Goal: Task Accomplishment & Management: Manage account settings

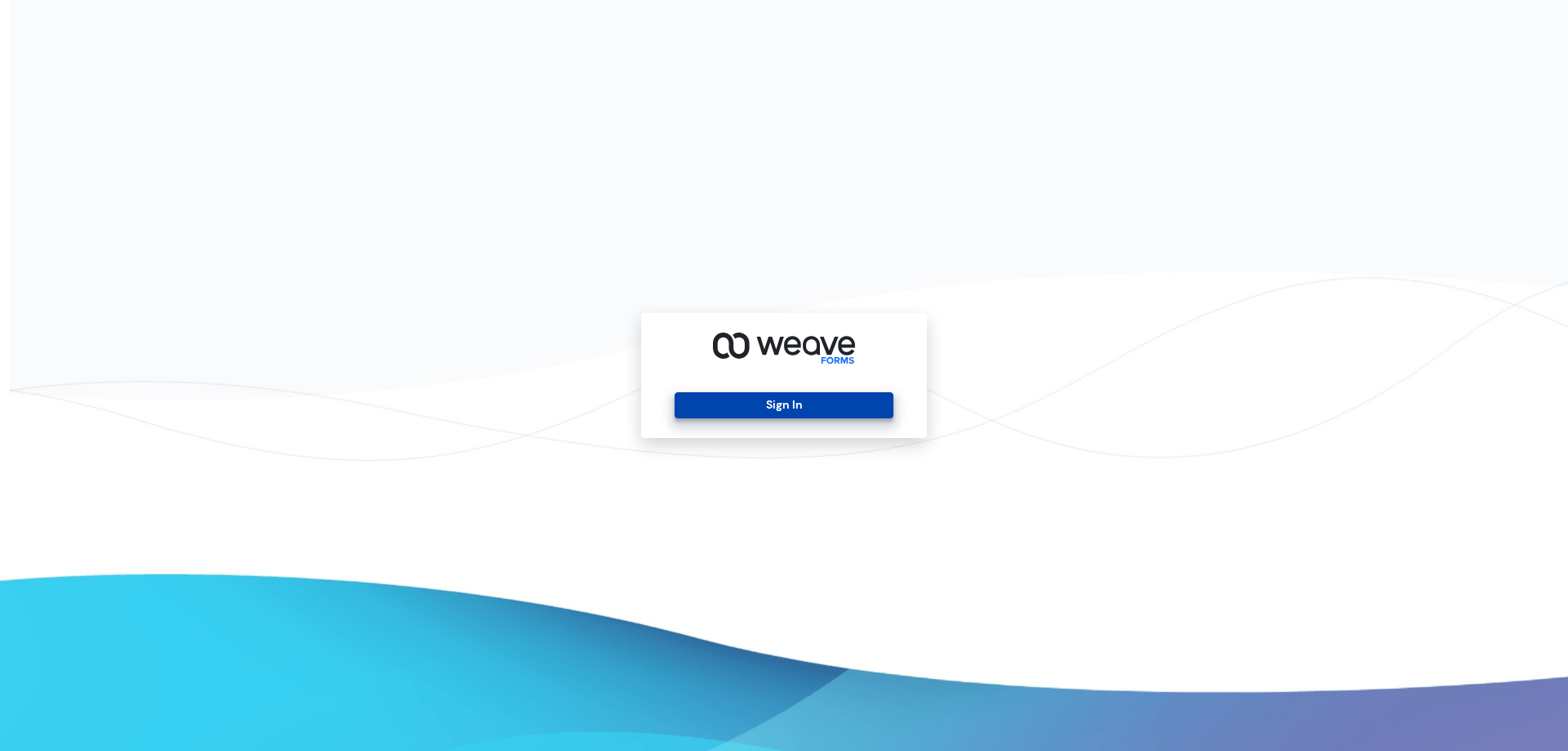
click at [764, 418] on div "Sign In" at bounding box center [784, 376] width 286 height 125
click at [771, 402] on button "Sign In" at bounding box center [784, 405] width 218 height 26
